Goal: Navigation & Orientation: Find specific page/section

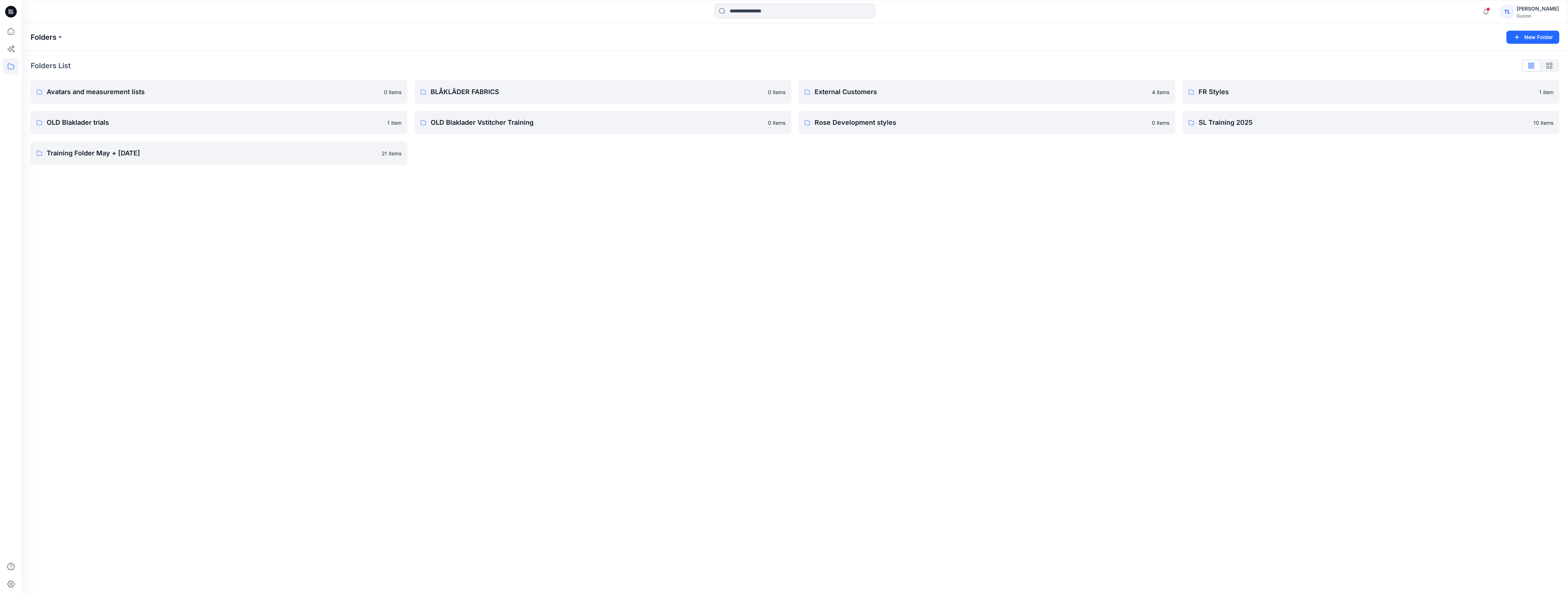
click at [56, 38] on p "Folders" at bounding box center [43, 37] width 26 height 10
click at [10, 29] on icon at bounding box center [11, 31] width 16 height 16
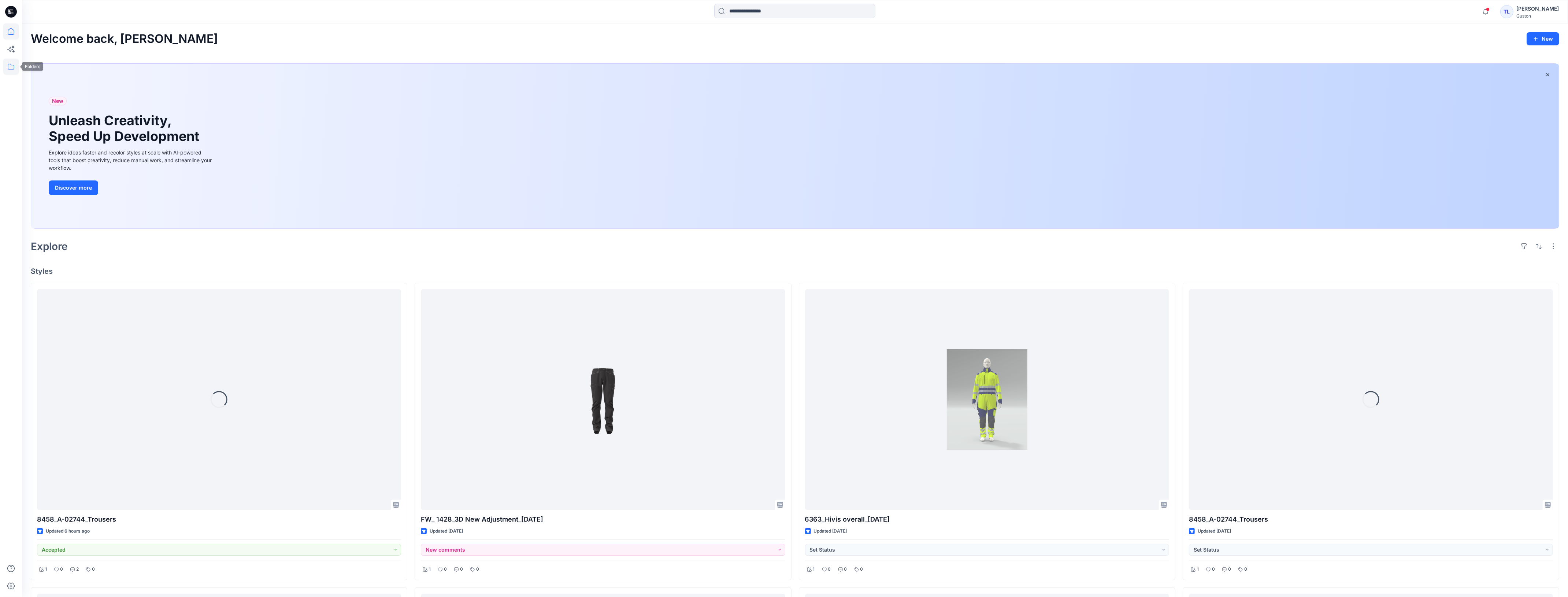
click at [7, 71] on icon at bounding box center [11, 67] width 16 height 16
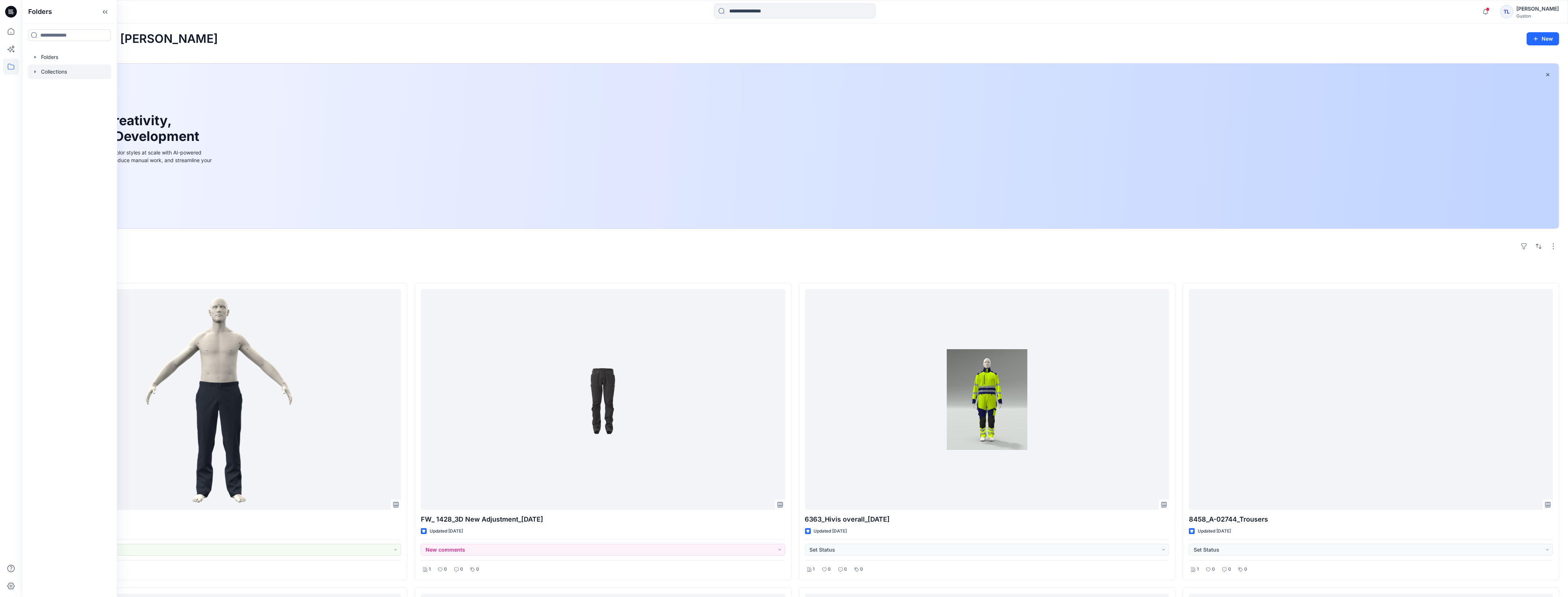
click at [51, 76] on div at bounding box center [70, 71] width 84 height 15
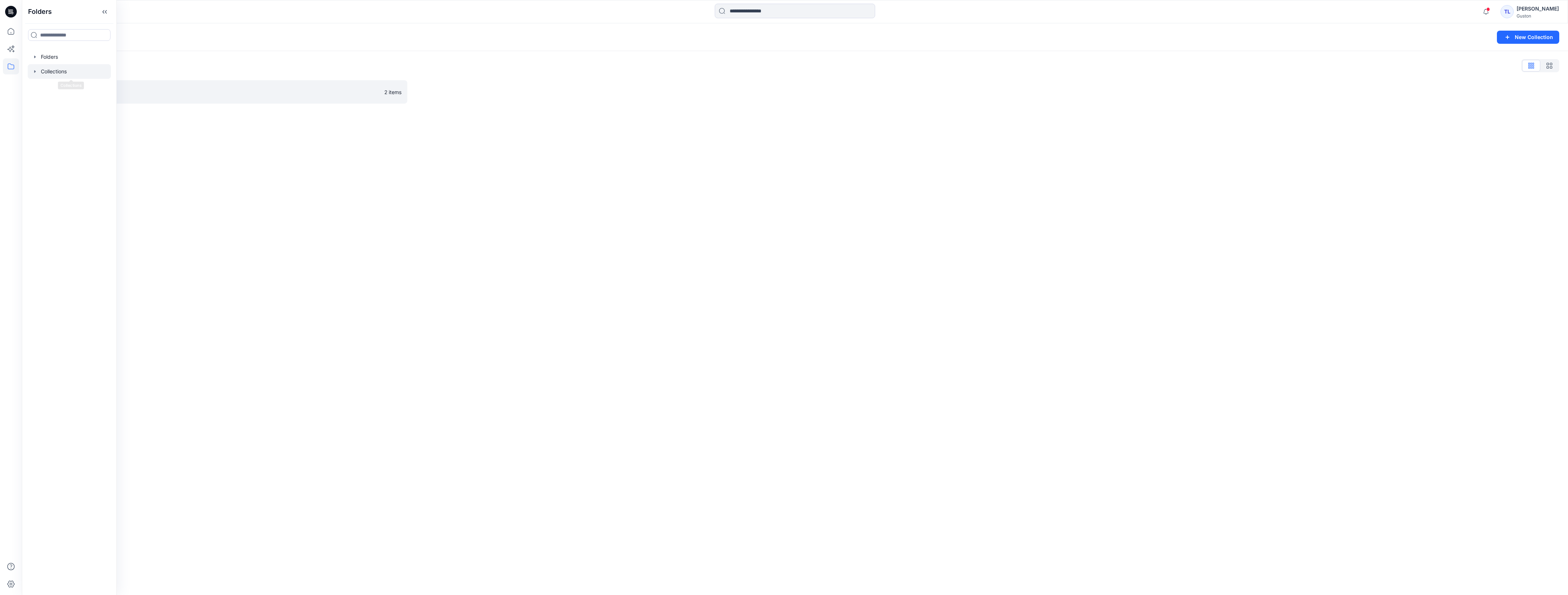
click at [478, 274] on div "Collections New Collection Collections List PANTS 2 items" at bounding box center [795, 309] width 1546 height 572
click at [10, 65] on icon at bounding box center [11, 66] width 16 height 16
click at [53, 57] on div at bounding box center [69, 57] width 83 height 15
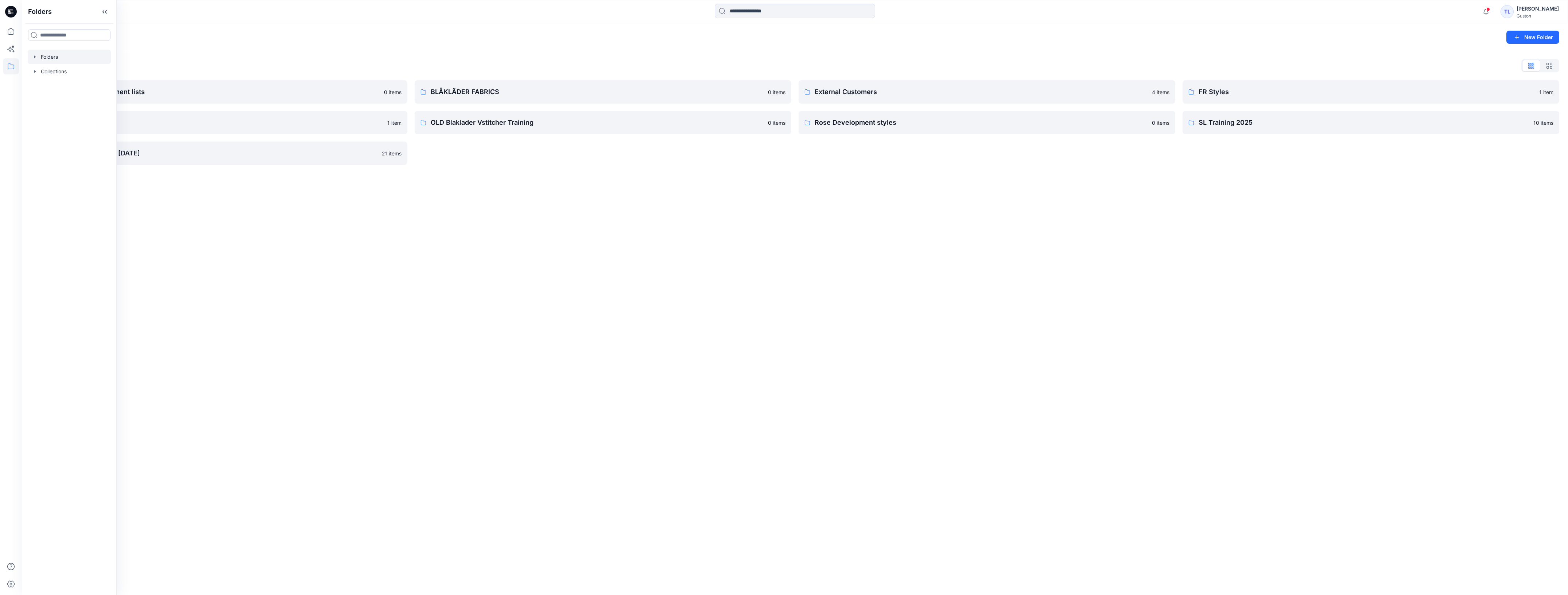
click at [883, 348] on div "Folders New Folder Folders List Avatars and measurement lists 0 items OLD Blakl…" at bounding box center [795, 309] width 1546 height 572
click at [1552, 67] on icon "button" at bounding box center [1550, 66] width 6 height 6
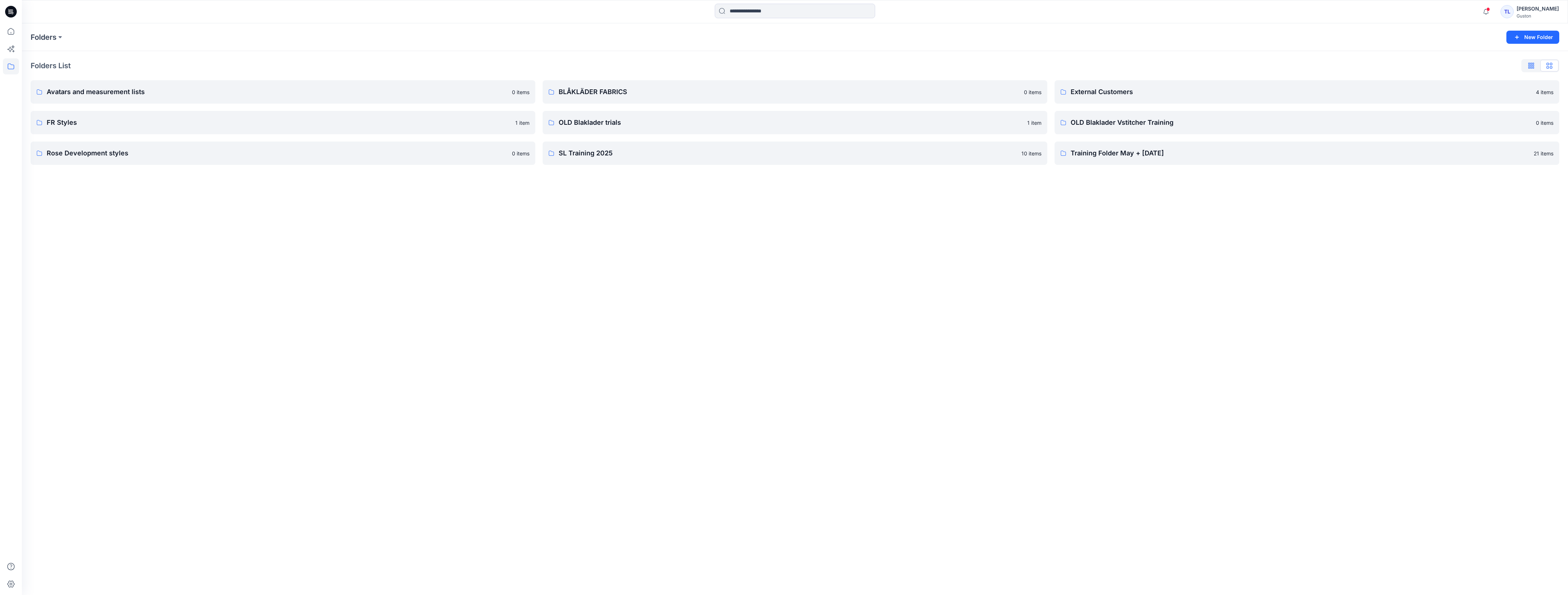
click at [1533, 67] on icon "button" at bounding box center [1533, 67] width 2 height 4
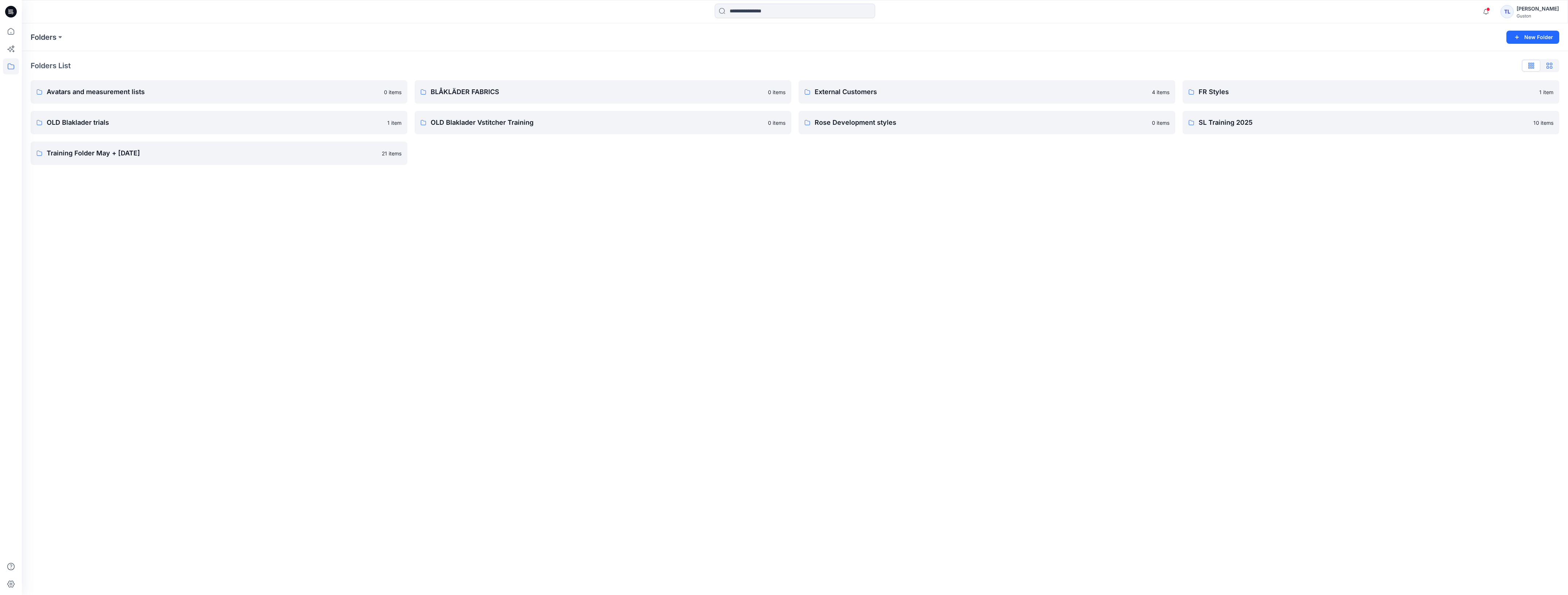
click at [1555, 66] on button "button" at bounding box center [1549, 65] width 18 height 12
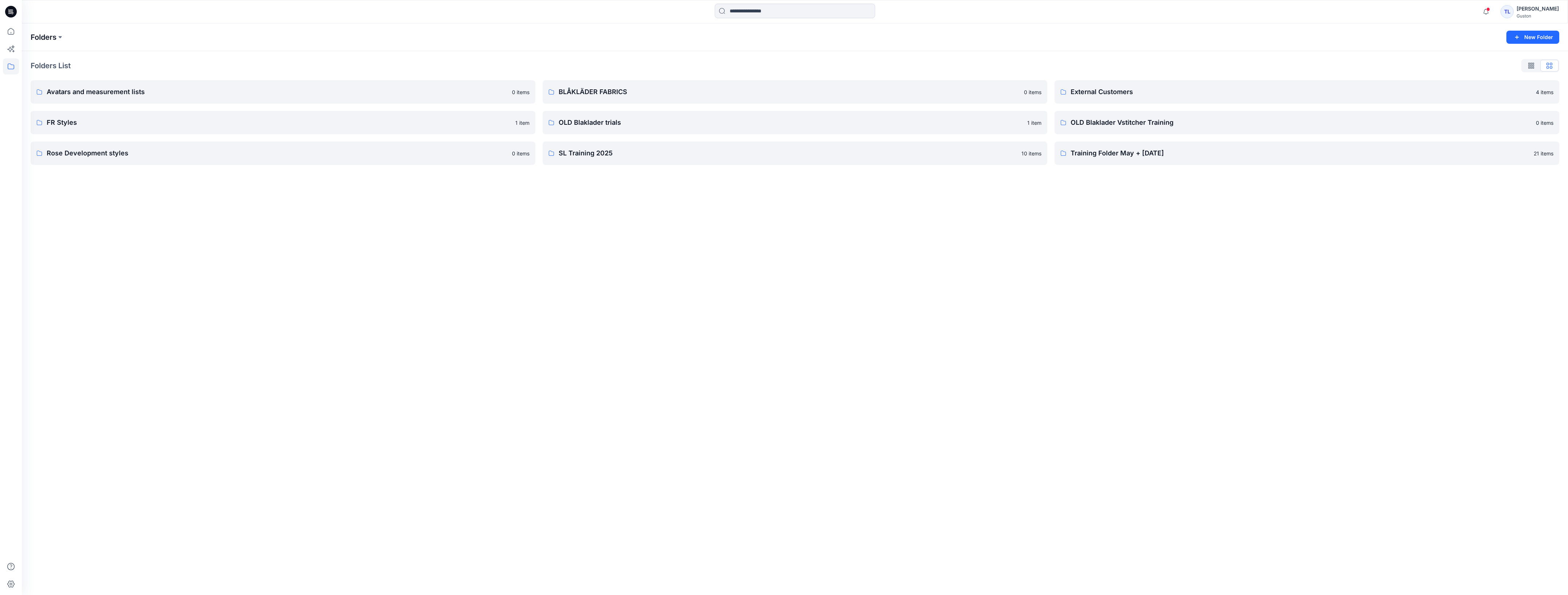
click at [57, 37] on p "Folders" at bounding box center [43, 37] width 26 height 10
click at [59, 69] on p "Folders List" at bounding box center [51, 66] width 40 height 11
drag, startPoint x: 1559, startPoint y: 1, endPoint x: 1152, endPoint y: 394, distance: 565.8
click at [1152, 395] on div "Folders New Folder Folders List Avatars and measurement lists 0 items FR Styles…" at bounding box center [795, 309] width 1546 height 572
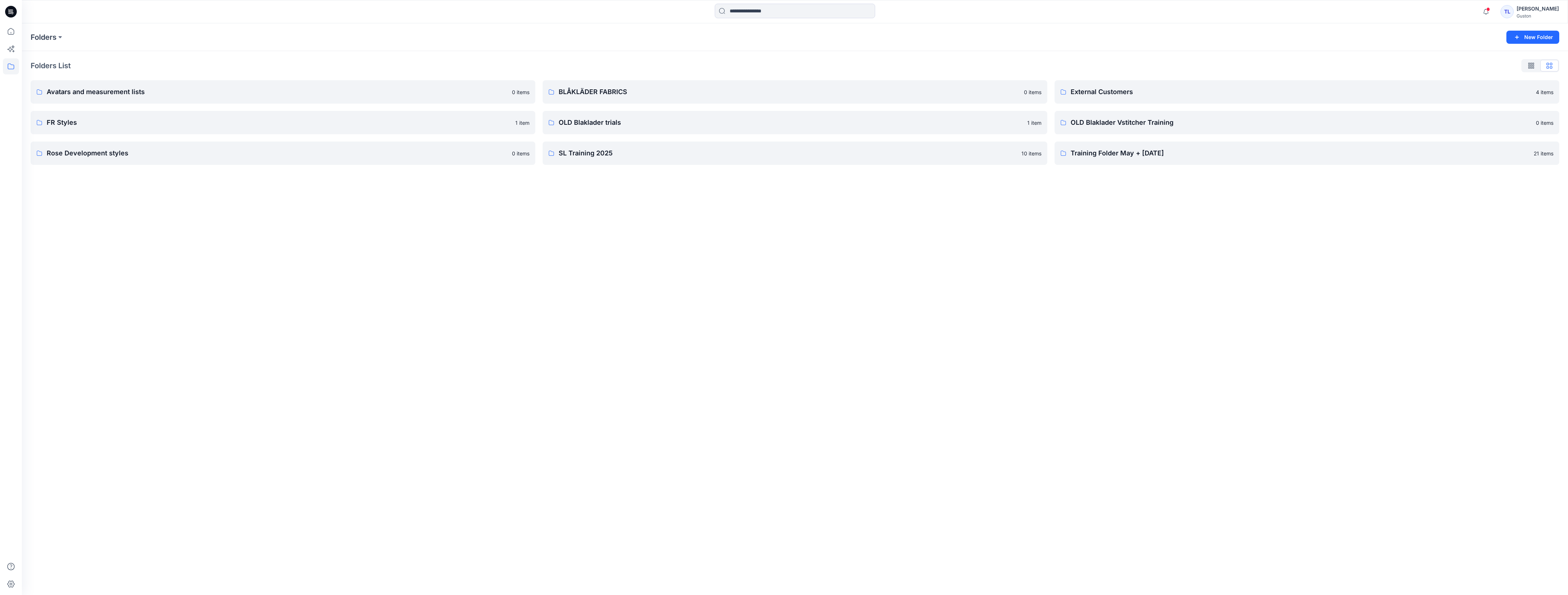
click at [8, 12] on icon at bounding box center [10, 12] width 12 height 12
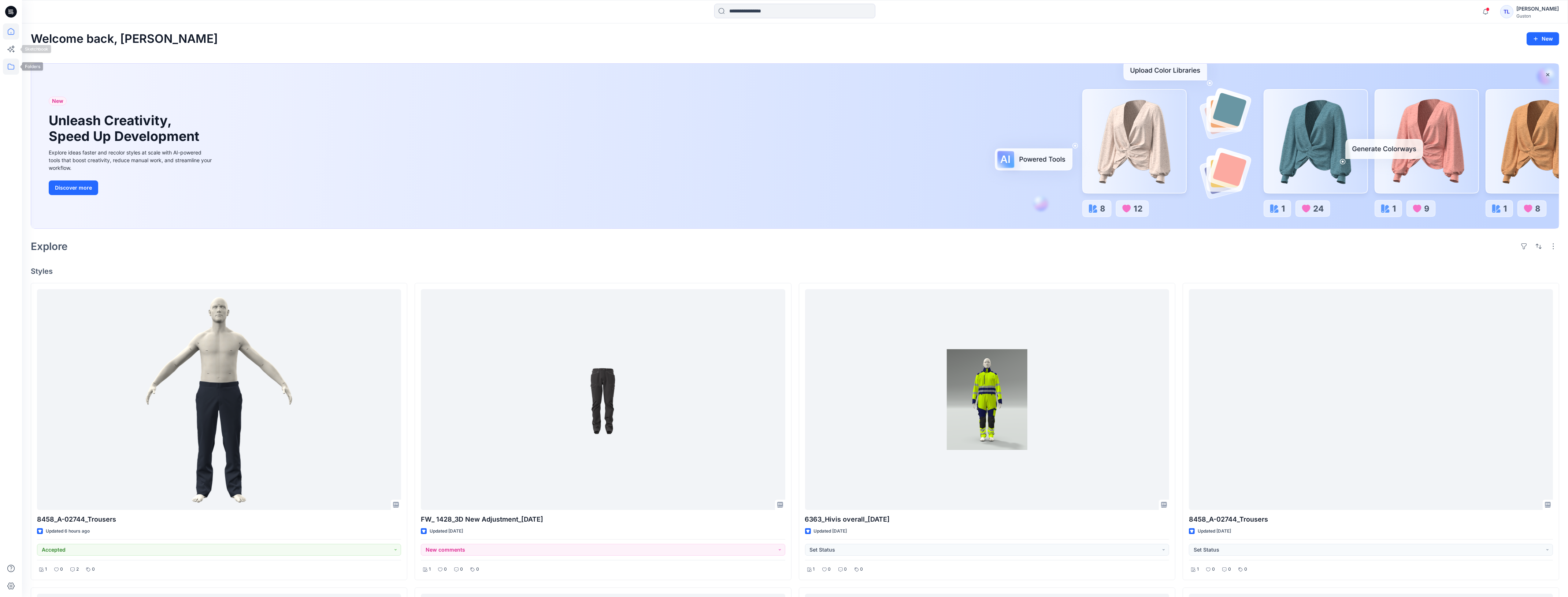
click at [10, 64] on icon at bounding box center [11, 67] width 16 height 16
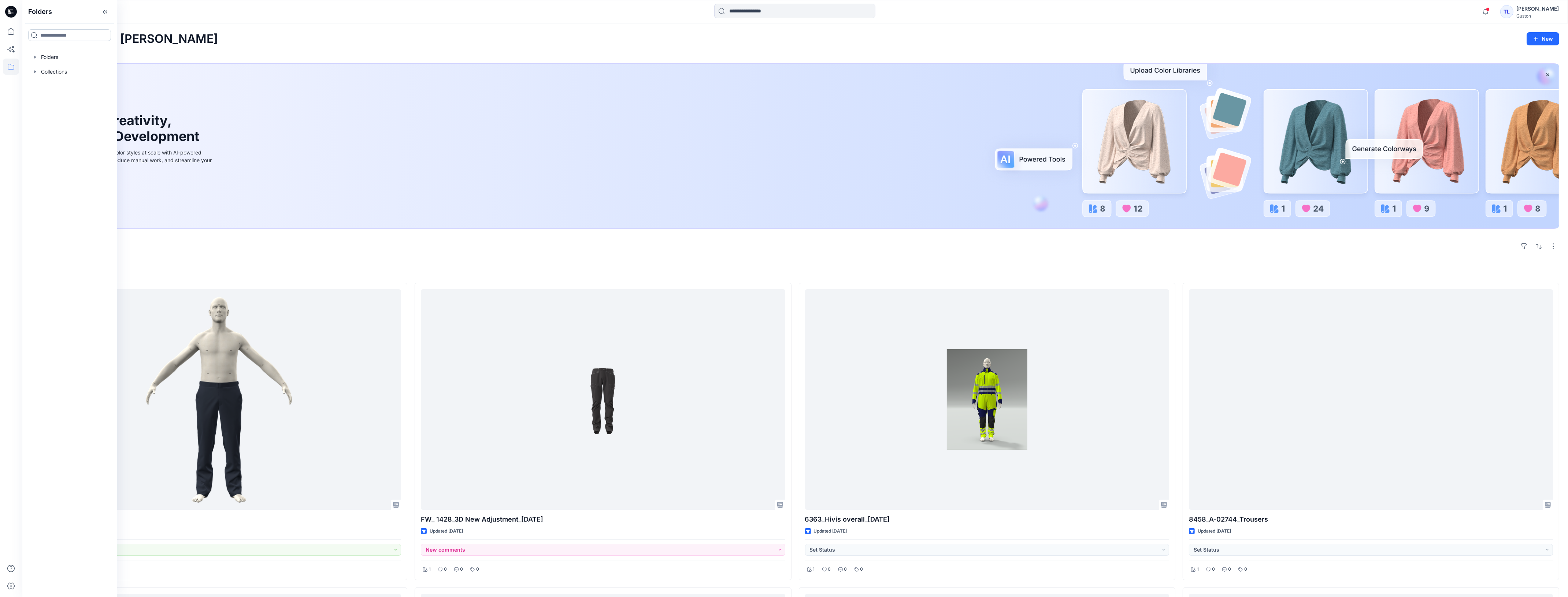
click at [58, 35] on input at bounding box center [69, 35] width 83 height 12
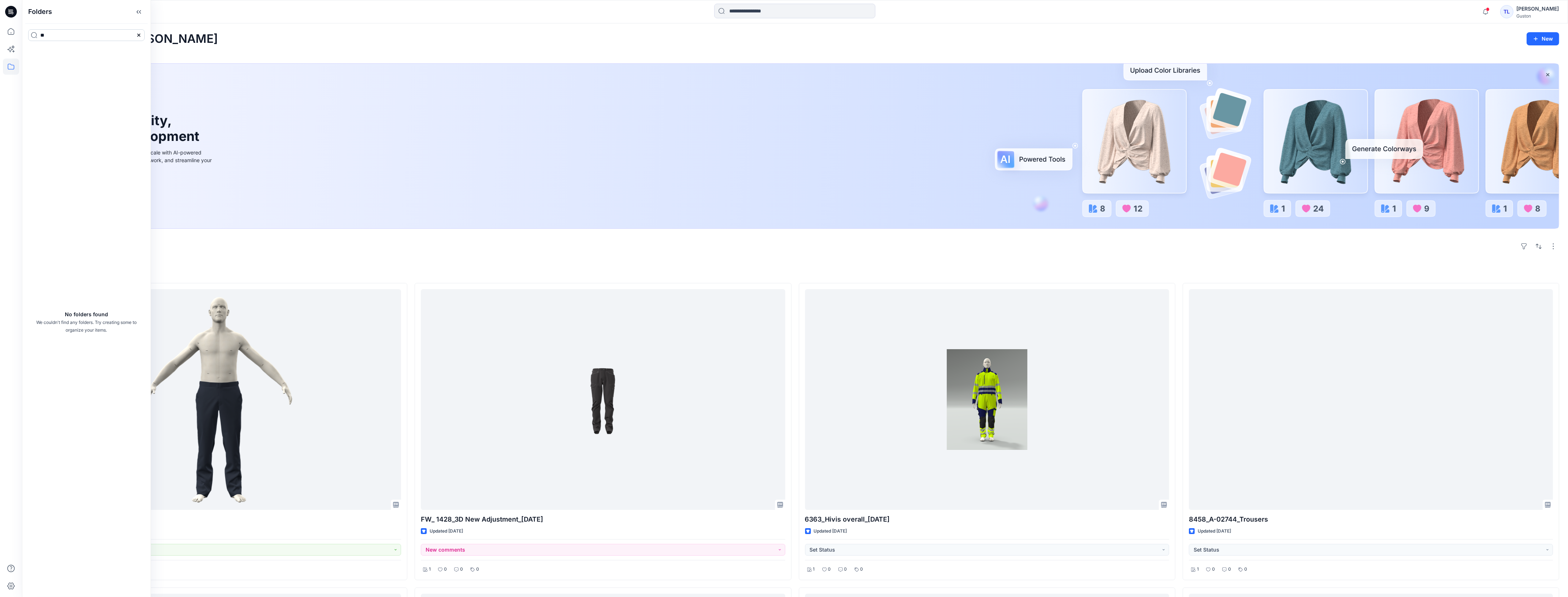
type input "*"
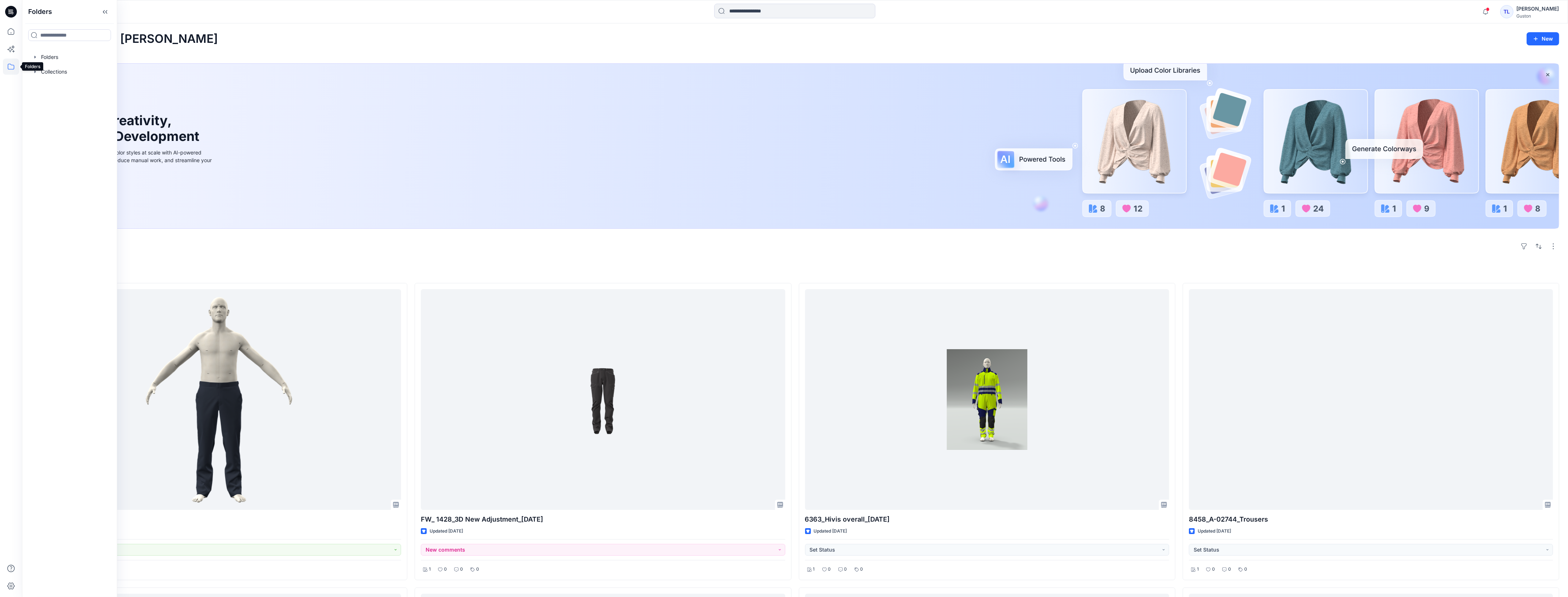
click at [11, 69] on icon at bounding box center [11, 67] width 7 height 6
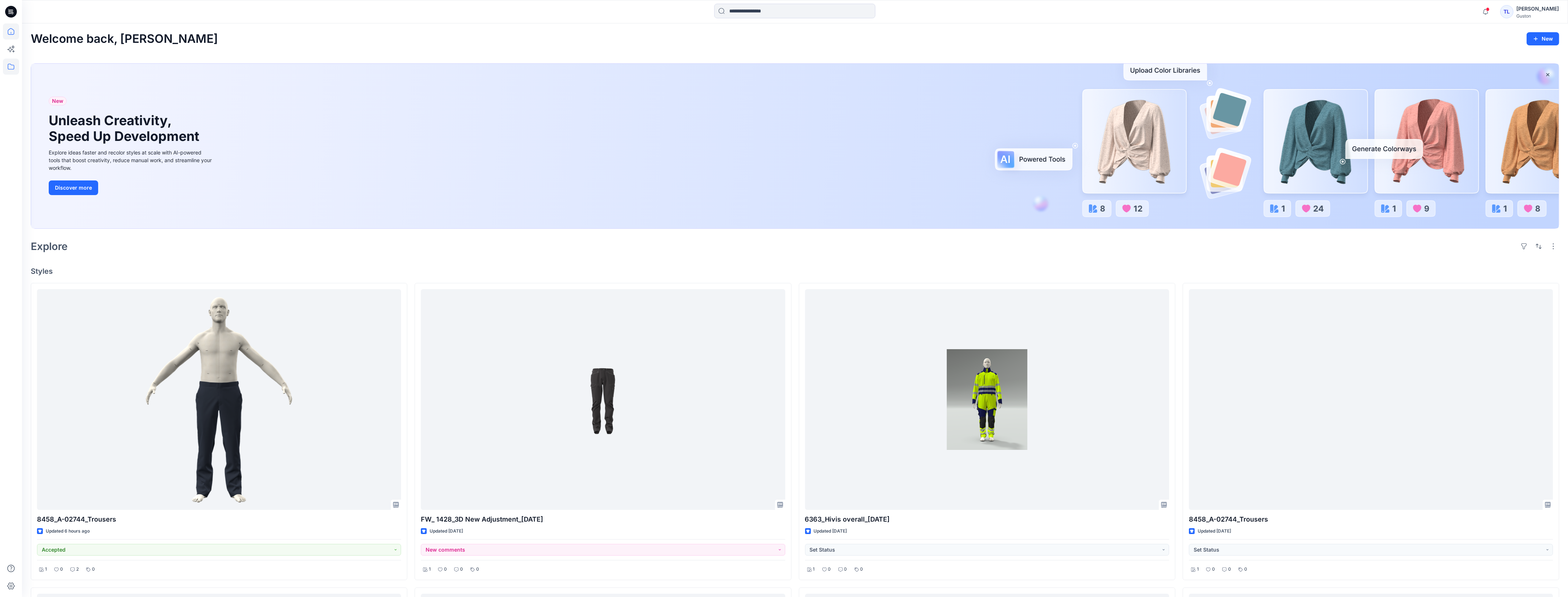
click at [11, 69] on icon at bounding box center [11, 67] width 7 height 6
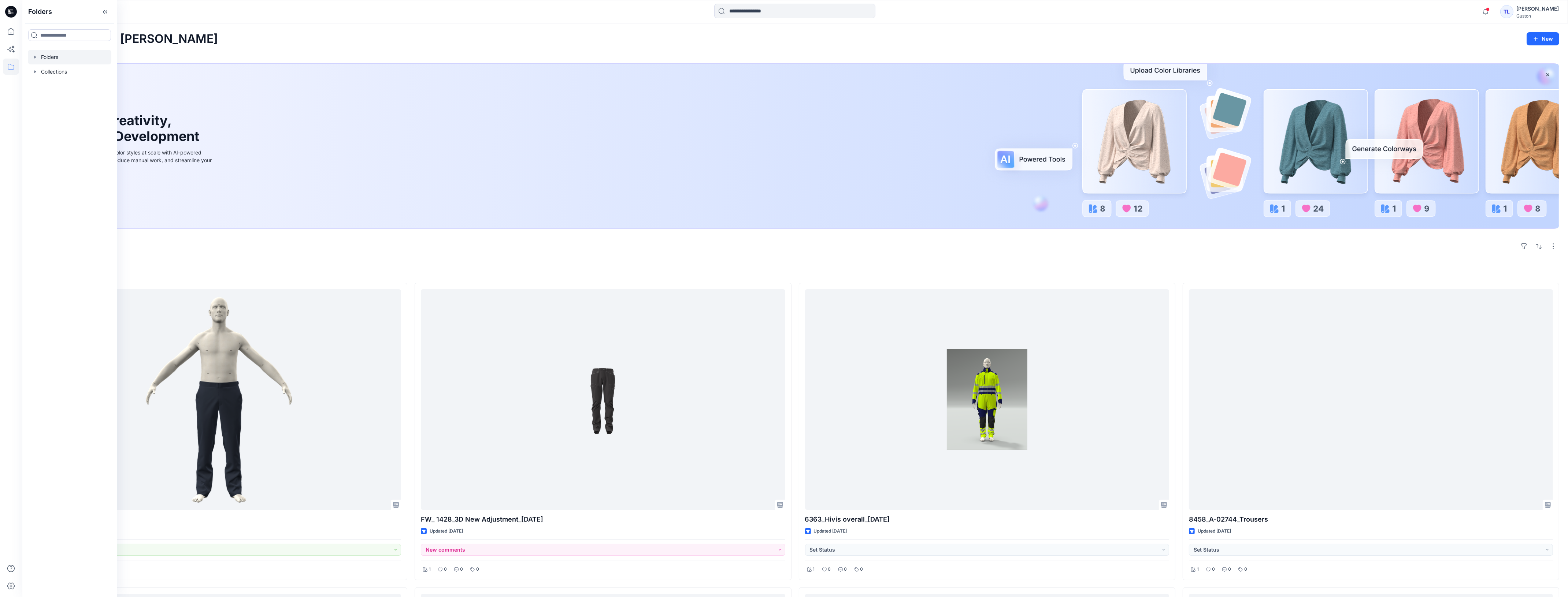
click at [50, 55] on div at bounding box center [70, 57] width 84 height 15
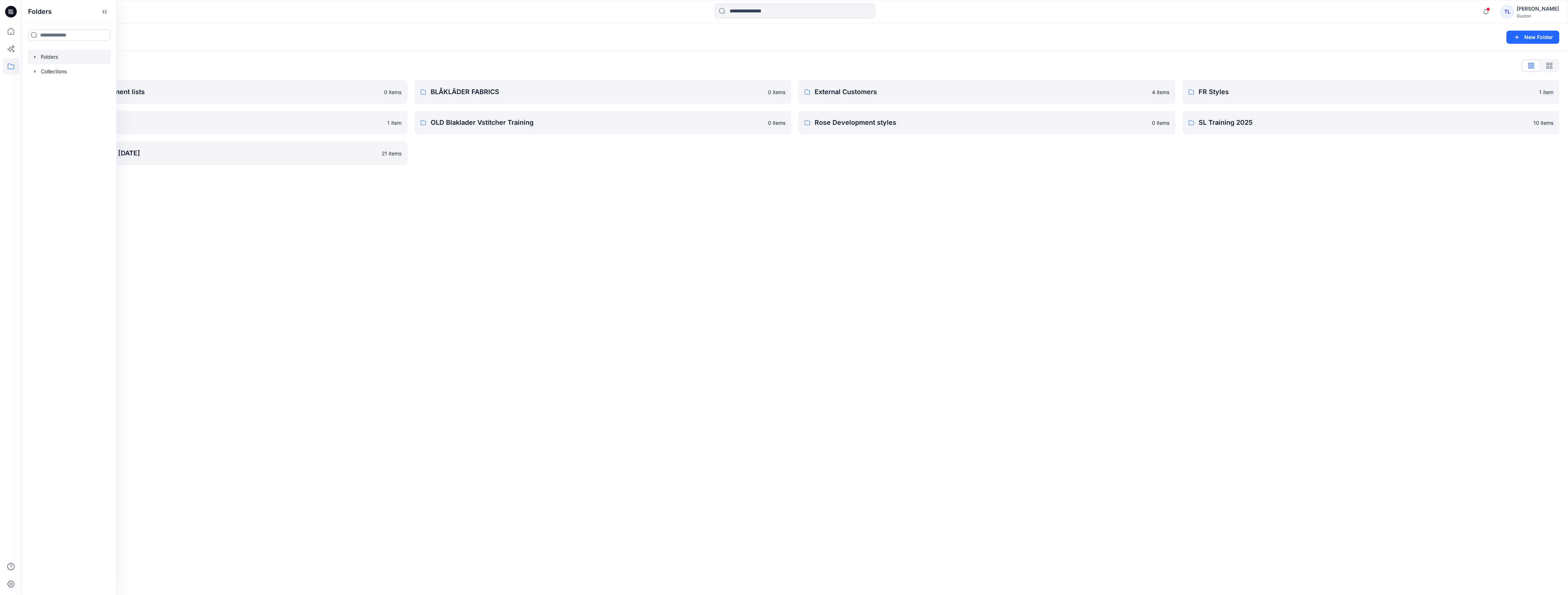
click at [578, 217] on div "Folders New Folder Folders List Avatars and measurement lists 0 items OLD Blakl…" at bounding box center [795, 309] width 1546 height 572
click at [755, 13] on input at bounding box center [795, 11] width 161 height 15
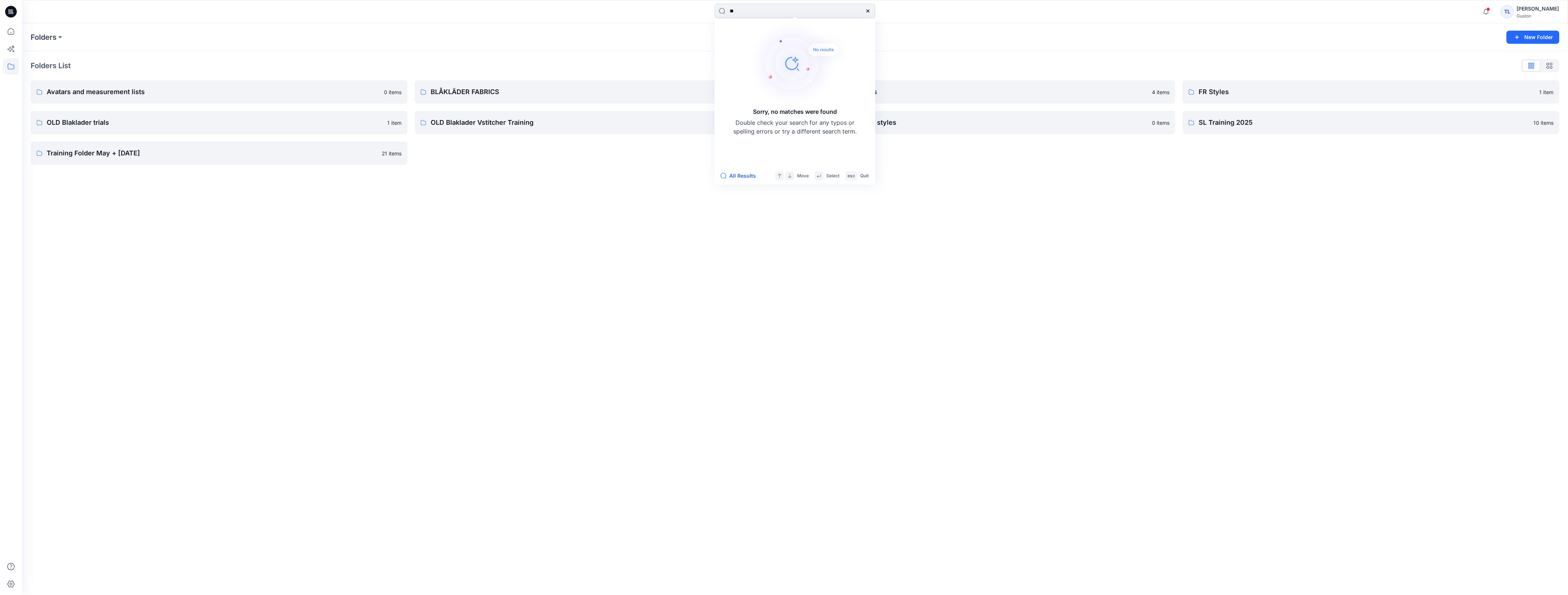
type input "*"
click at [629, 200] on div "Folders New Folder Folders List Avatars and measurement lists 0 items OLD Blakl…" at bounding box center [795, 309] width 1546 height 572
click at [884, 97] on link "External Customers 4 items" at bounding box center [987, 92] width 377 height 23
click at [289, 89] on p "Avatars and measurement lists" at bounding box center [213, 92] width 333 height 10
